Goal: Check status: Check status

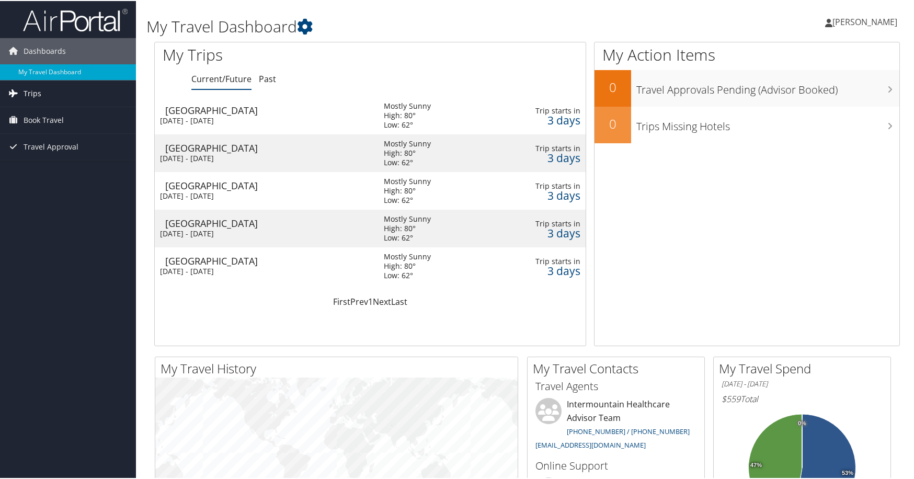
click at [43, 97] on link "Trips" at bounding box center [68, 92] width 136 height 26
click at [49, 109] on link "Current/Future Trips" at bounding box center [68, 114] width 136 height 16
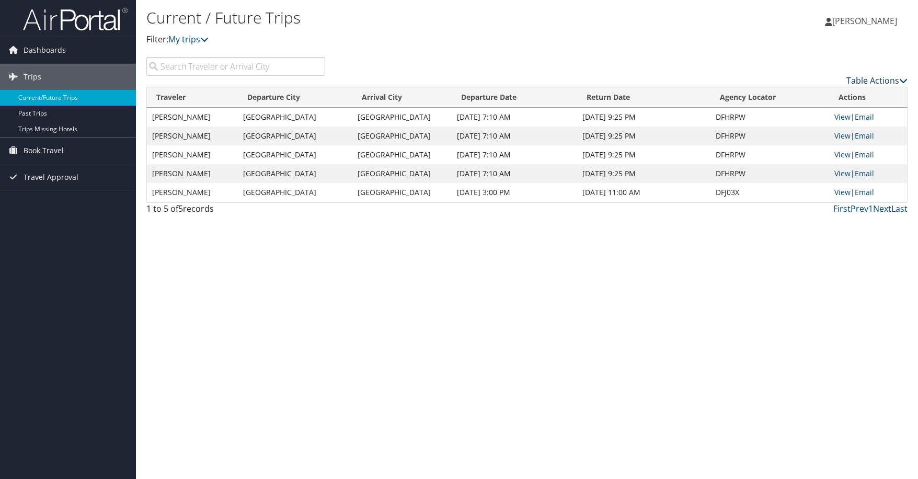
click at [901, 79] on icon at bounding box center [903, 80] width 8 height 8
click at [807, 64] on div at bounding box center [459, 239] width 918 height 479
click at [204, 40] on icon at bounding box center [204, 39] width 8 height 8
click at [437, 39] on p "Filter: My trips" at bounding box center [400, 40] width 508 height 14
click at [67, 51] on link "Dashboards" at bounding box center [68, 50] width 136 height 26
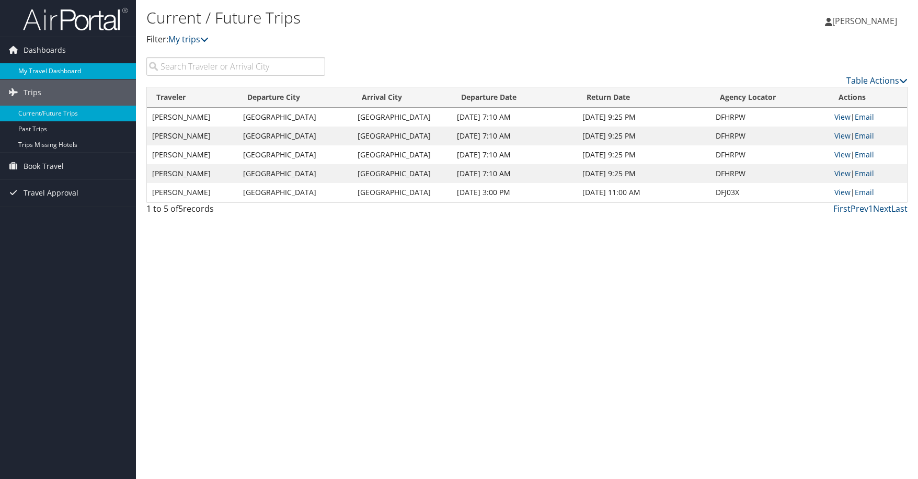
click at [33, 69] on link "My Travel Dashboard" at bounding box center [68, 71] width 136 height 16
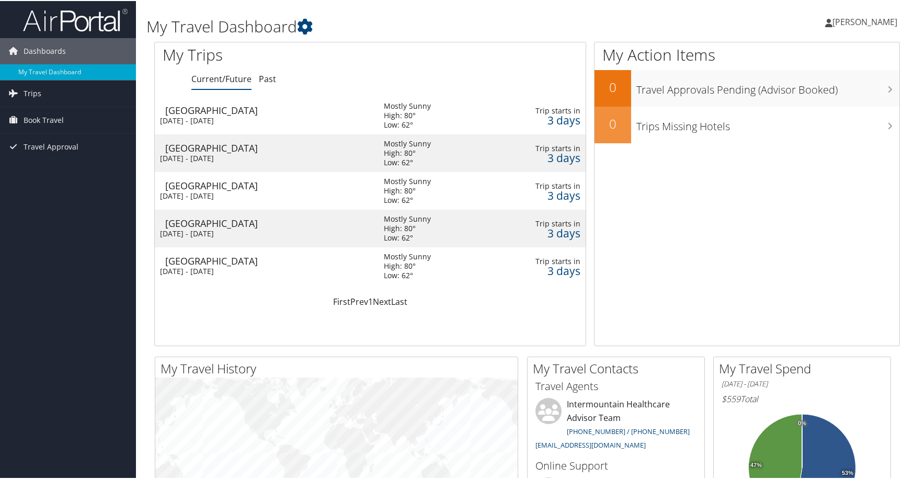
click at [476, 178] on td "Mostly Sunny High: 80° Low: 62°" at bounding box center [426, 190] width 106 height 38
click at [410, 231] on div "High: 80°" at bounding box center [407, 227] width 47 height 9
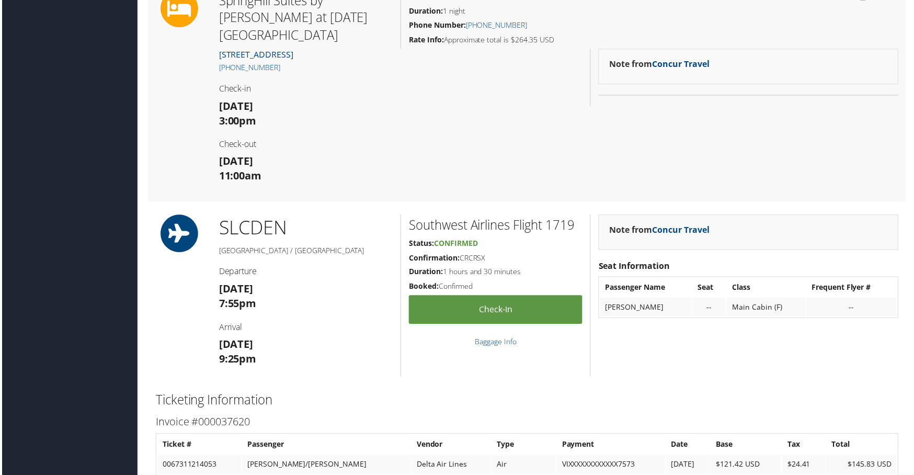
scroll to position [680, 0]
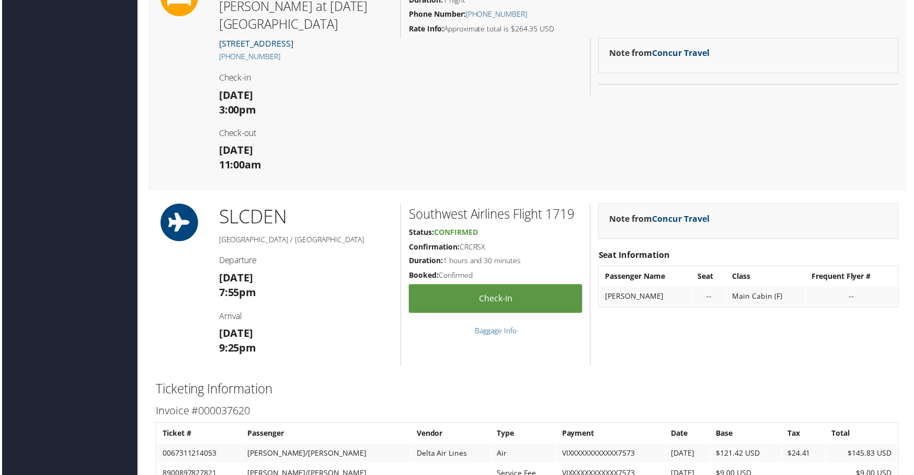
click at [400, 227] on div "Southwest Airlines Flight 1719 Status: Confirmed Confirmation: CRCRSX Duration:…" at bounding box center [495, 285] width 190 height 163
click at [692, 211] on div "Note from Concur Travel" at bounding box center [749, 222] width 301 height 36
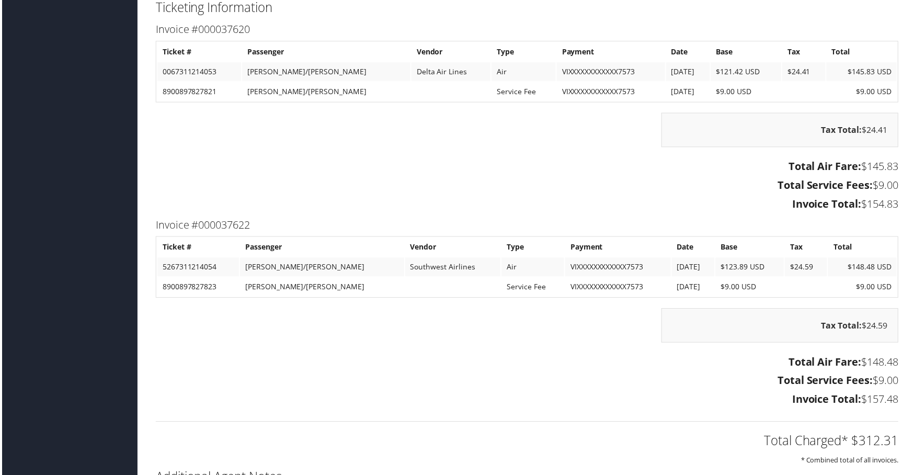
scroll to position [1183, 0]
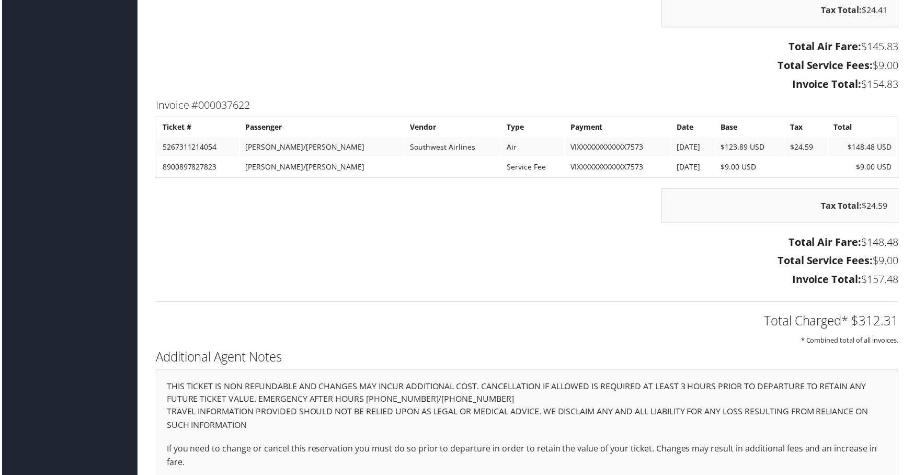
click at [786, 444] on p "If you need to change or cancel this reservation you must do so prior to depart…" at bounding box center [527, 457] width 724 height 27
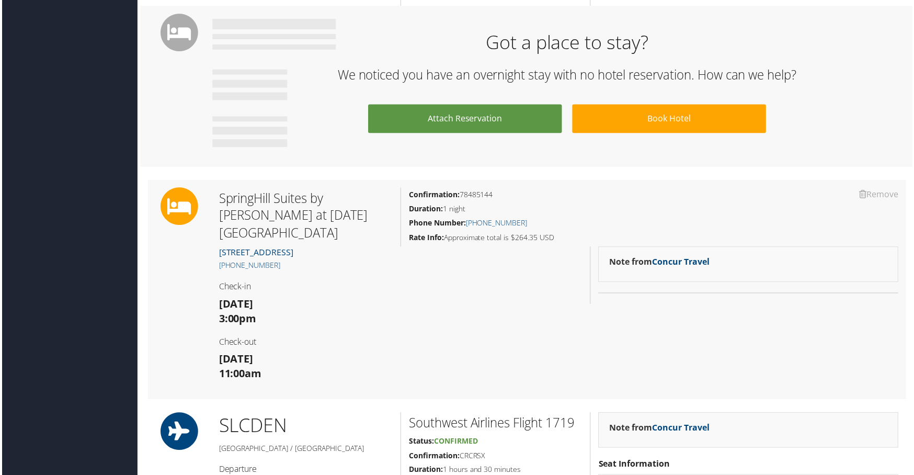
scroll to position [680, 0]
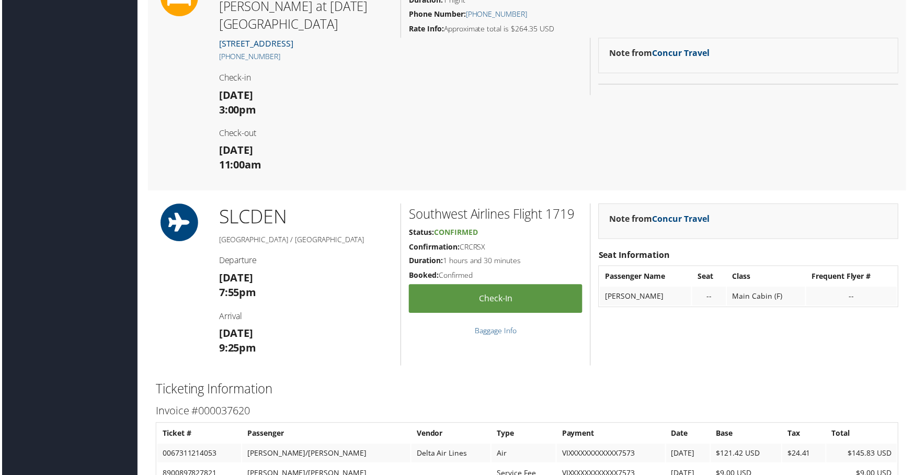
drag, startPoint x: 561, startPoint y: 220, endPoint x: 556, endPoint y: 224, distance: 6.7
click at [561, 228] on h5 "Status: Confirmed" at bounding box center [495, 233] width 174 height 10
click at [510, 285] on link "Check-in" at bounding box center [495, 299] width 174 height 29
click at [491, 327] on link "Baggage Info" at bounding box center [496, 332] width 42 height 10
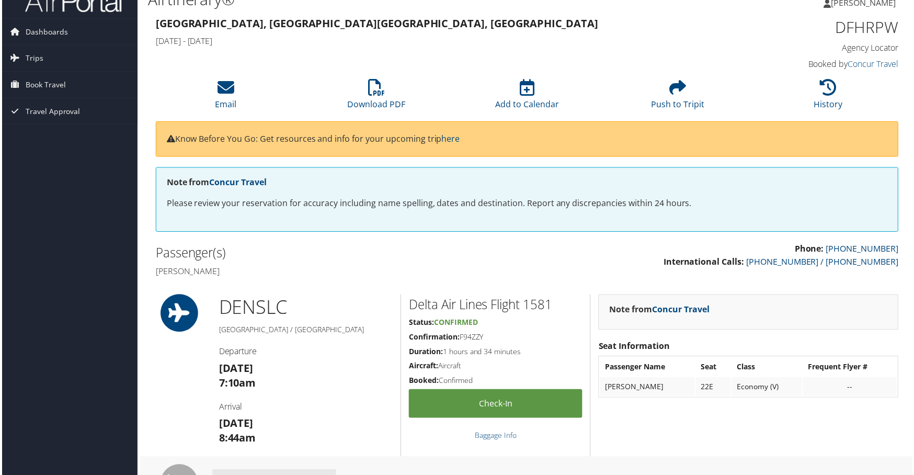
scroll to position [0, 0]
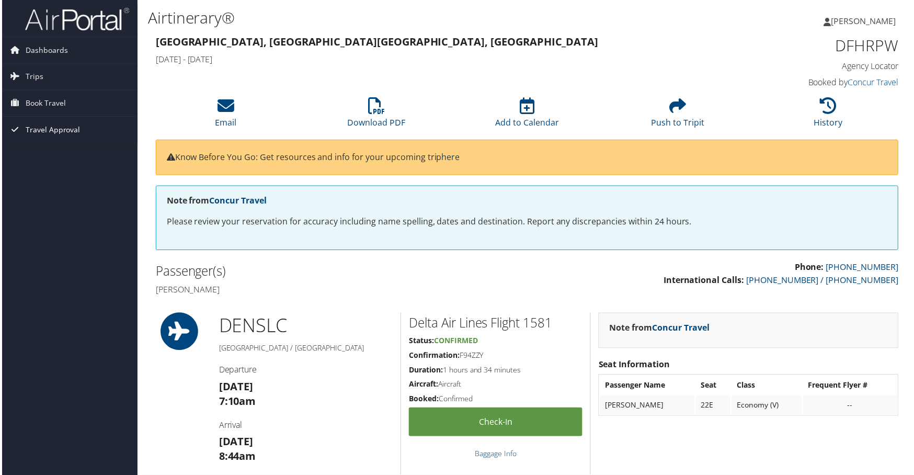
click at [56, 131] on span "Travel Approval" at bounding box center [51, 130] width 55 height 26
click at [51, 164] on link "Approved Trips" at bounding box center [68, 167] width 136 height 16
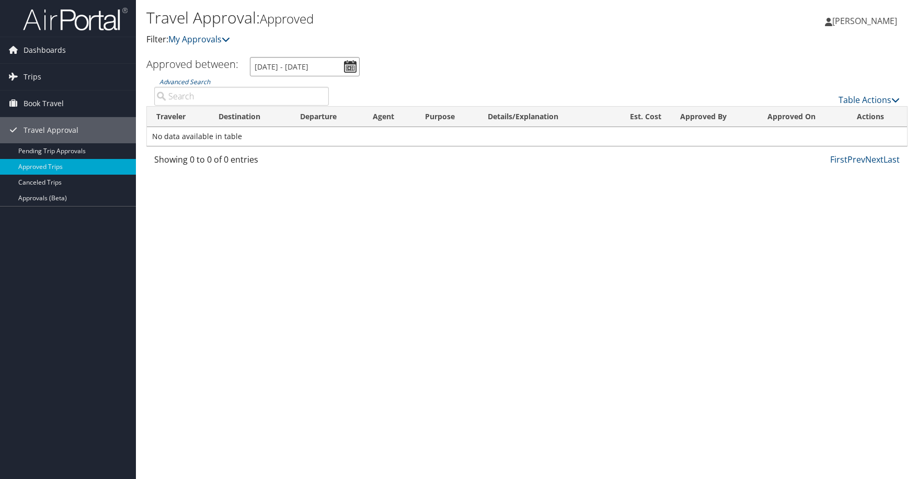
click at [348, 70] on input "[DATE] - [DATE]" at bounding box center [305, 66] width 110 height 19
click at [387, 245] on div "Travel Approval: Approved Filter: My Approvals [PERSON_NAME] [PERSON_NAME] My S…" at bounding box center [527, 239] width 782 height 479
click at [52, 105] on span "Book Travel" at bounding box center [44, 103] width 40 height 26
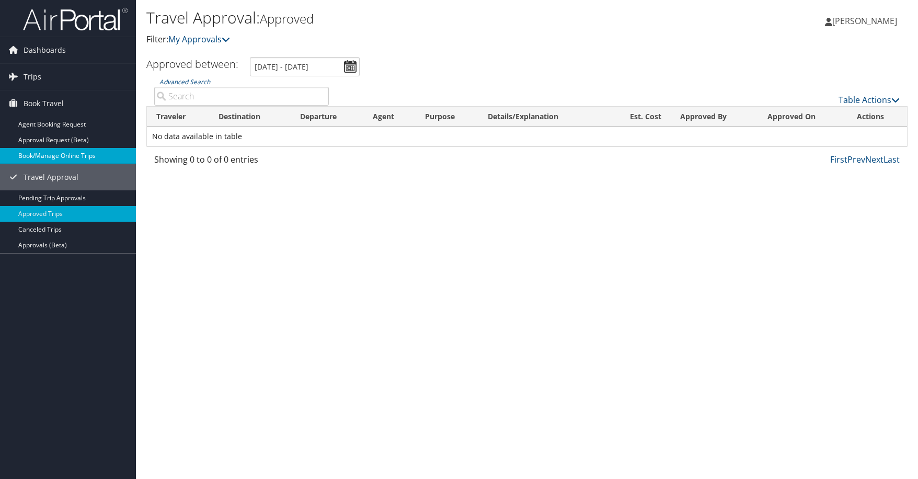
click at [88, 151] on link "Book/Manage Online Trips" at bounding box center [68, 156] width 136 height 16
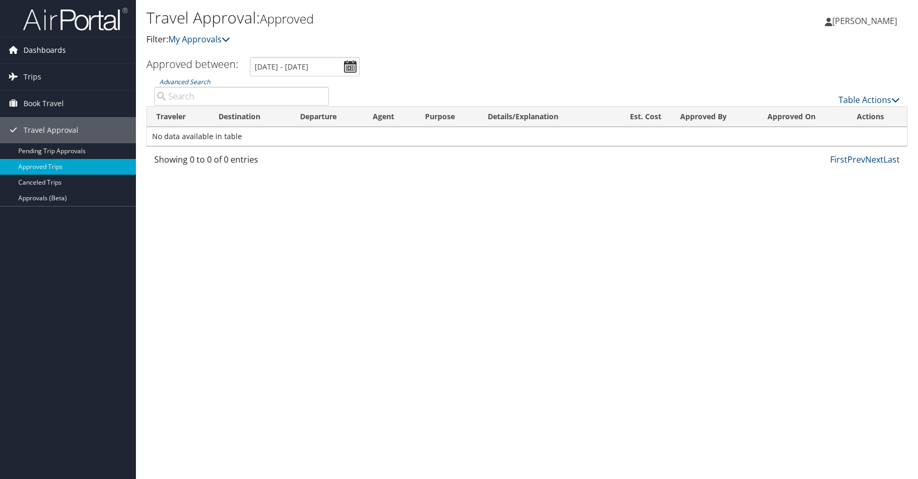
click at [40, 51] on span "Dashboards" at bounding box center [45, 50] width 42 height 26
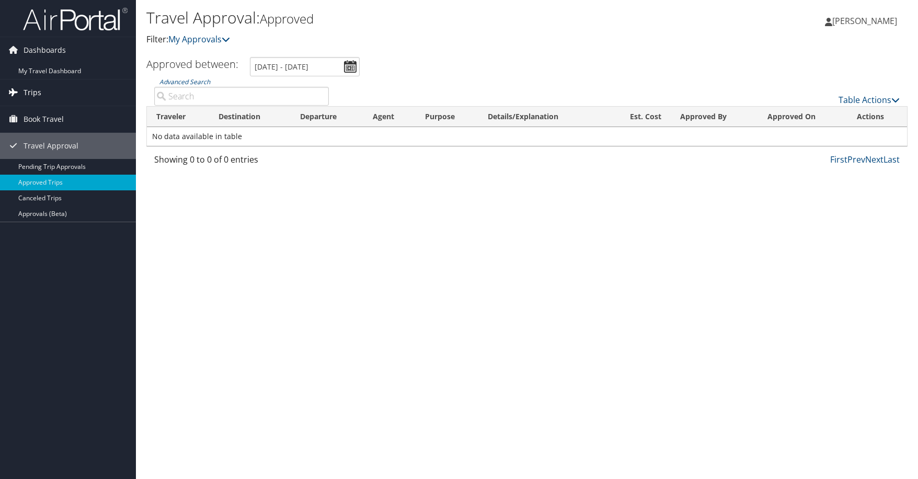
click at [33, 90] on span "Trips" at bounding box center [33, 92] width 18 height 26
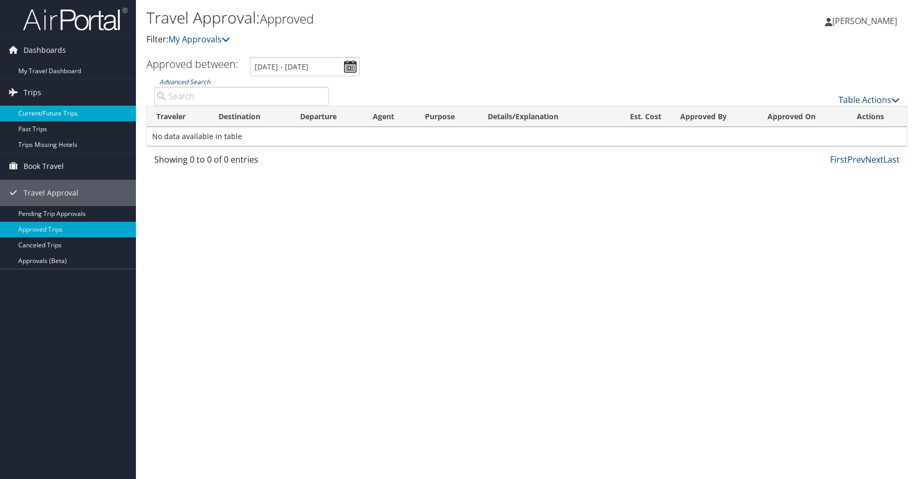
click at [51, 106] on link "Current/Future Trips" at bounding box center [68, 114] width 136 height 16
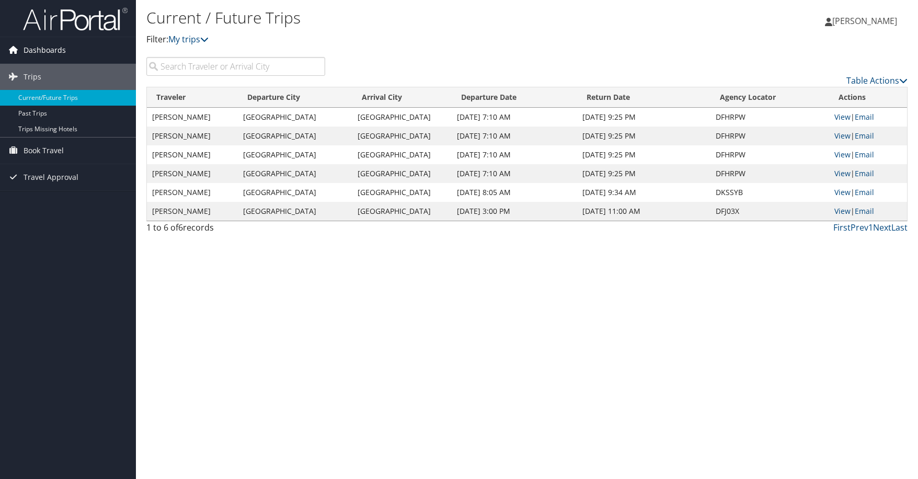
click at [33, 47] on span "Dashboards" at bounding box center [45, 50] width 42 height 26
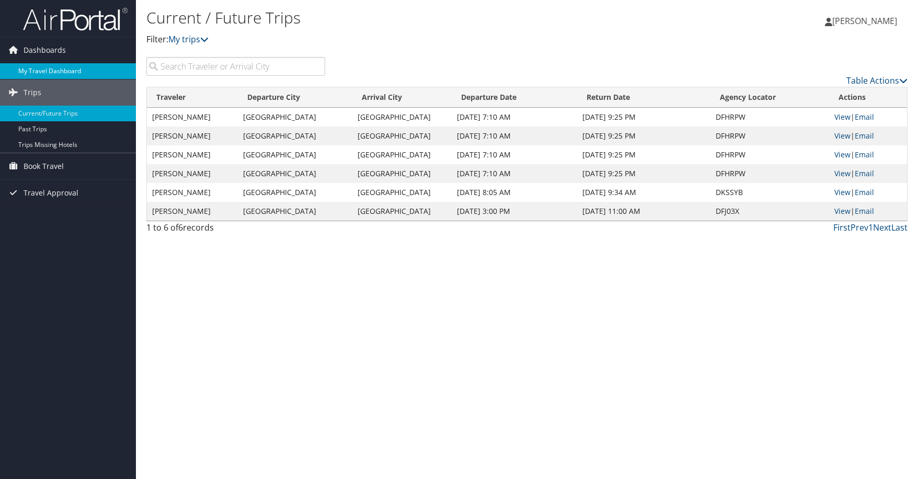
click at [28, 67] on link "My Travel Dashboard" at bounding box center [68, 71] width 136 height 16
